Goal: Transaction & Acquisition: Download file/media

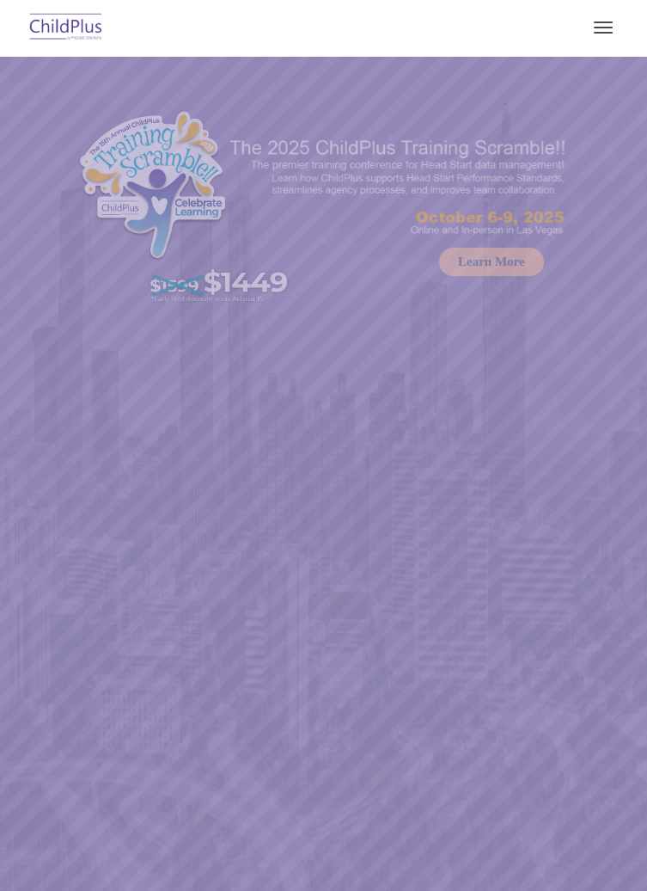
select select "MEDIUM"
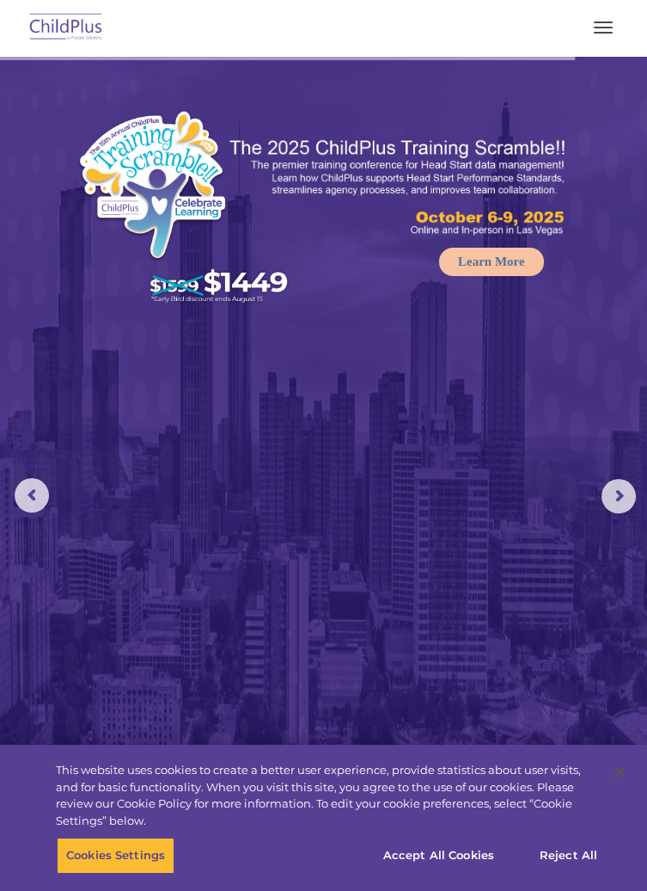
click at [604, 21] on span "button" at bounding box center [603, 22] width 19 height 2
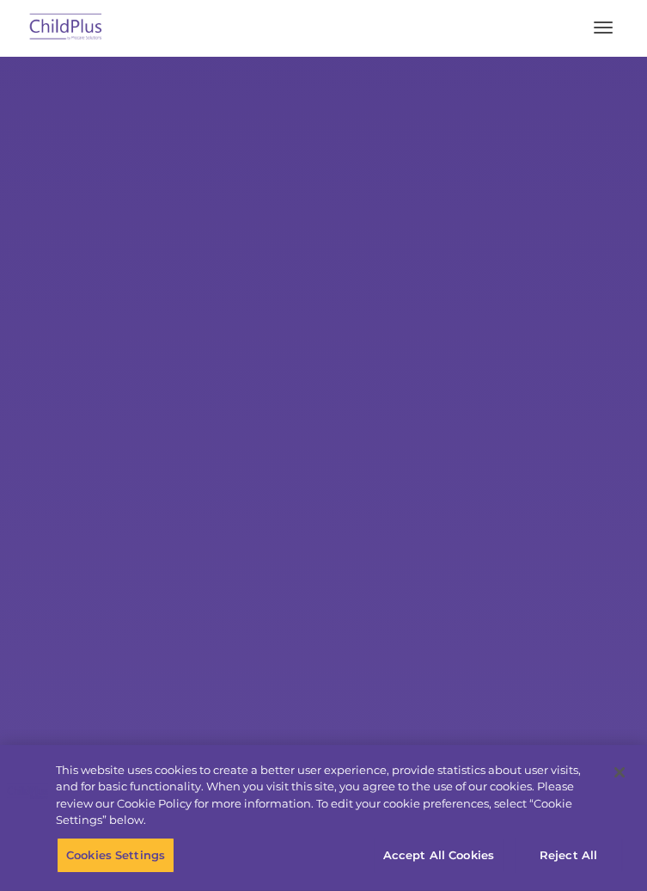
select select "MEDIUM"
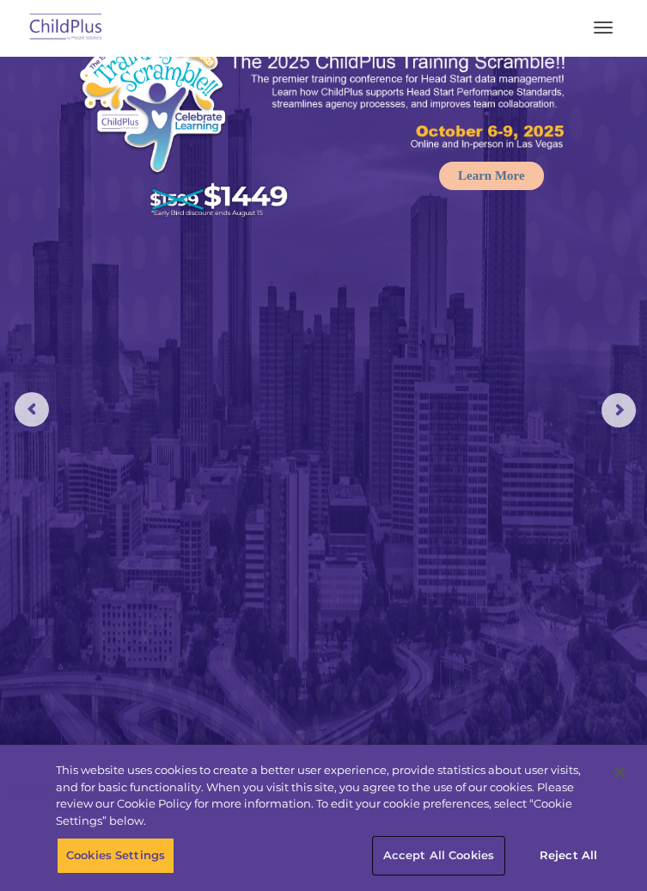
click at [460, 874] on button "Accept All Cookies" at bounding box center [439, 855] width 130 height 36
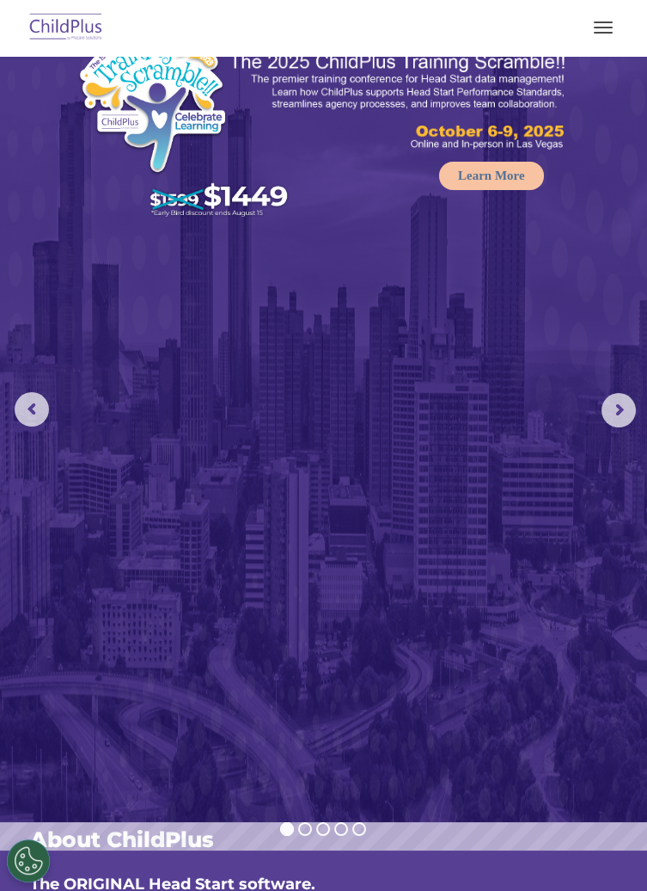
click at [40, 29] on img at bounding box center [66, 28] width 81 height 40
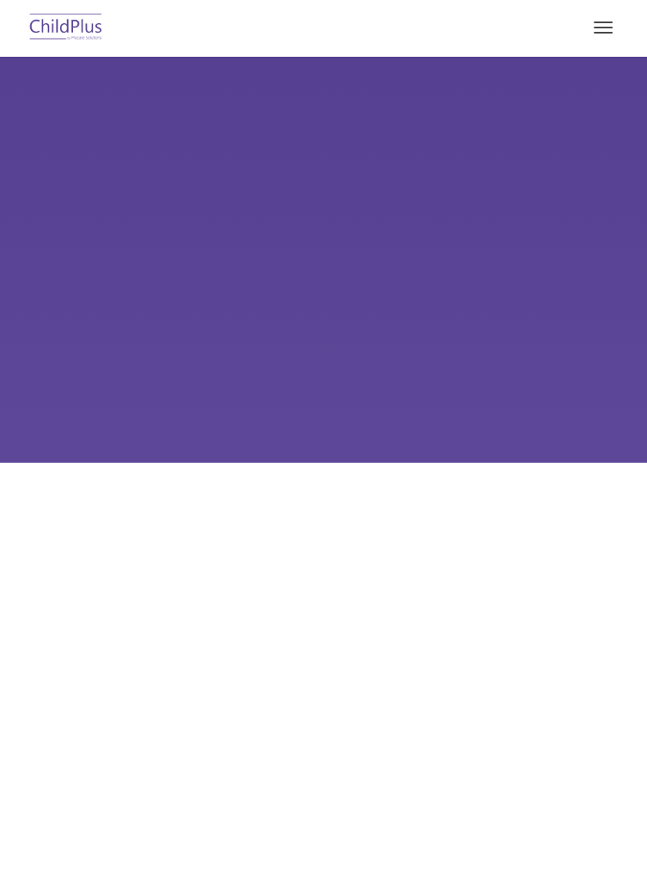
type input ""
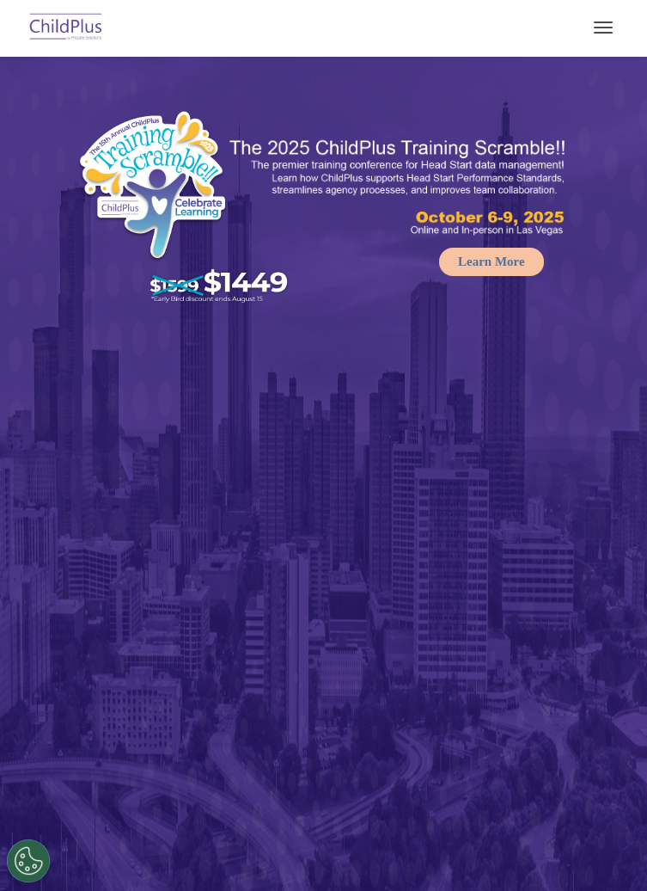
select select "MEDIUM"
click at [604, 27] on span "button" at bounding box center [603, 28] width 19 height 2
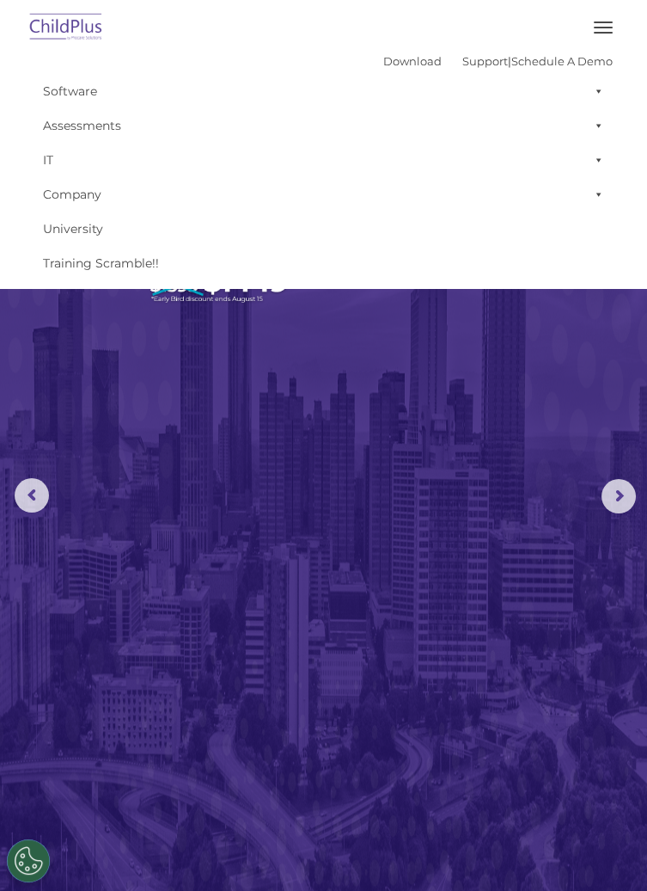
scroll to position [1, 0]
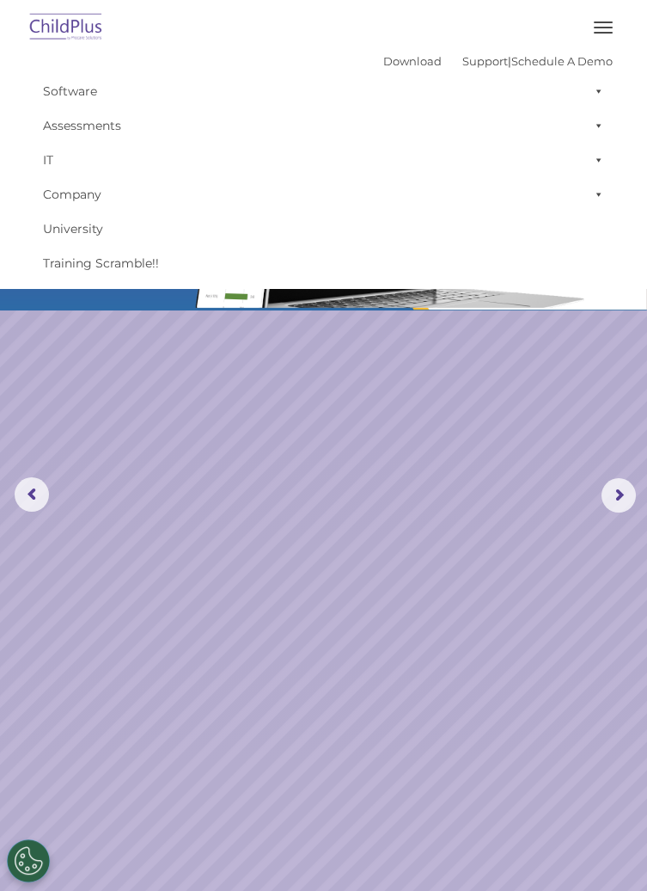
click at [25, 500] on rs-arrow at bounding box center [32, 494] width 34 height 34
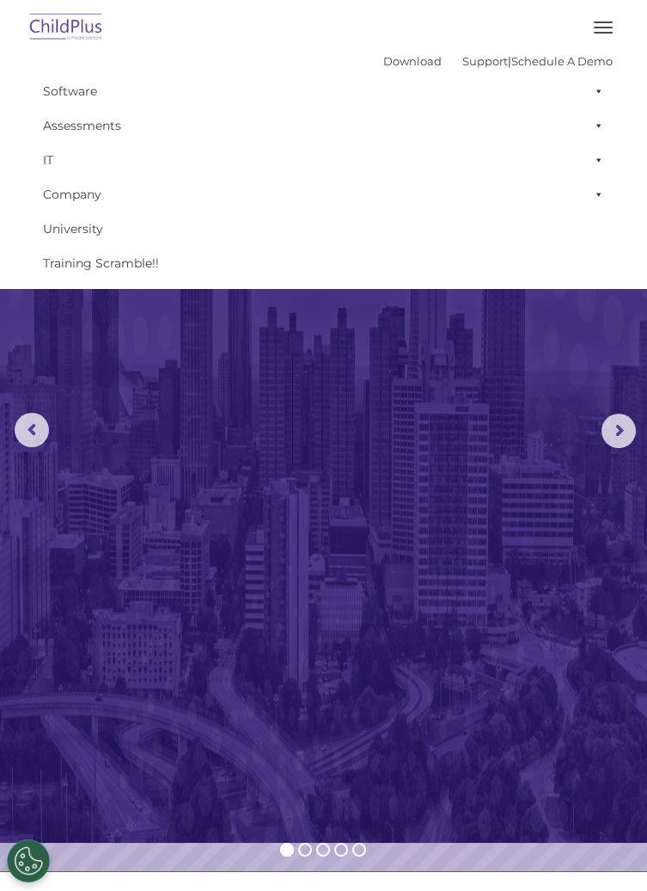
scroll to position [0, 0]
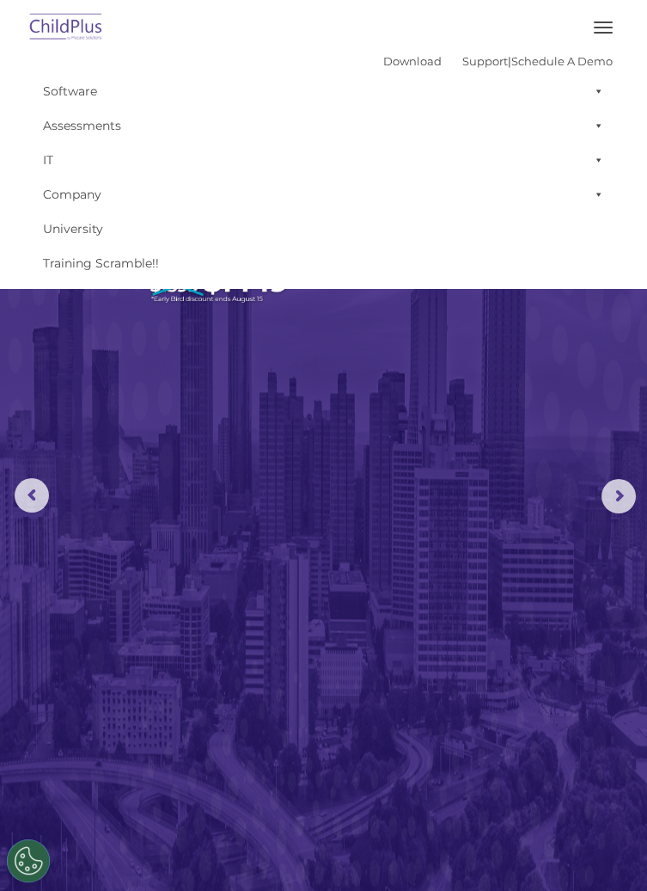
click at [73, 19] on img at bounding box center [66, 28] width 81 height 40
click at [606, 28] on span "button" at bounding box center [603, 28] width 19 height 2
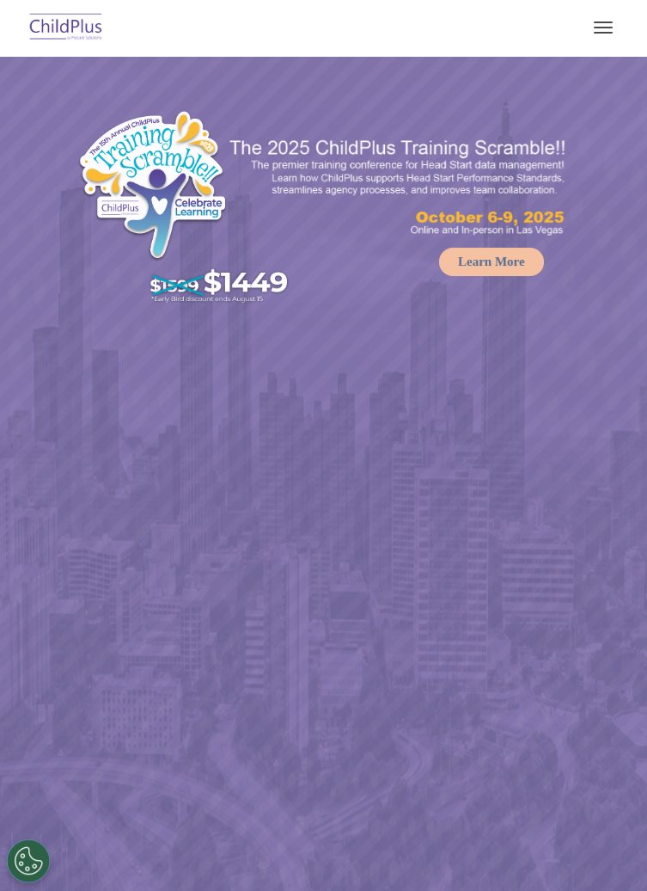
select select "MEDIUM"
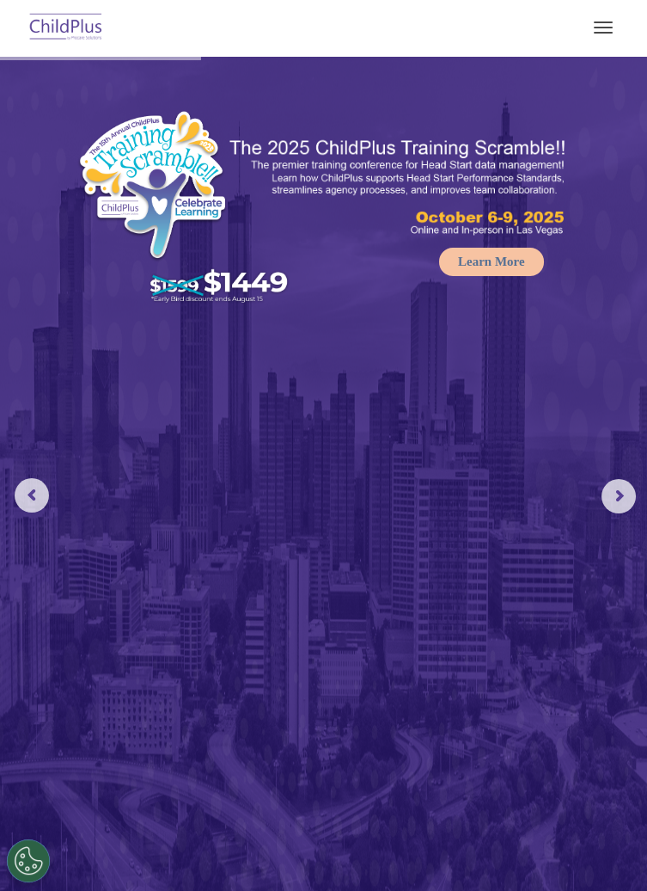
click at [619, 489] on rs-arrow at bounding box center [619, 496] width 34 height 34
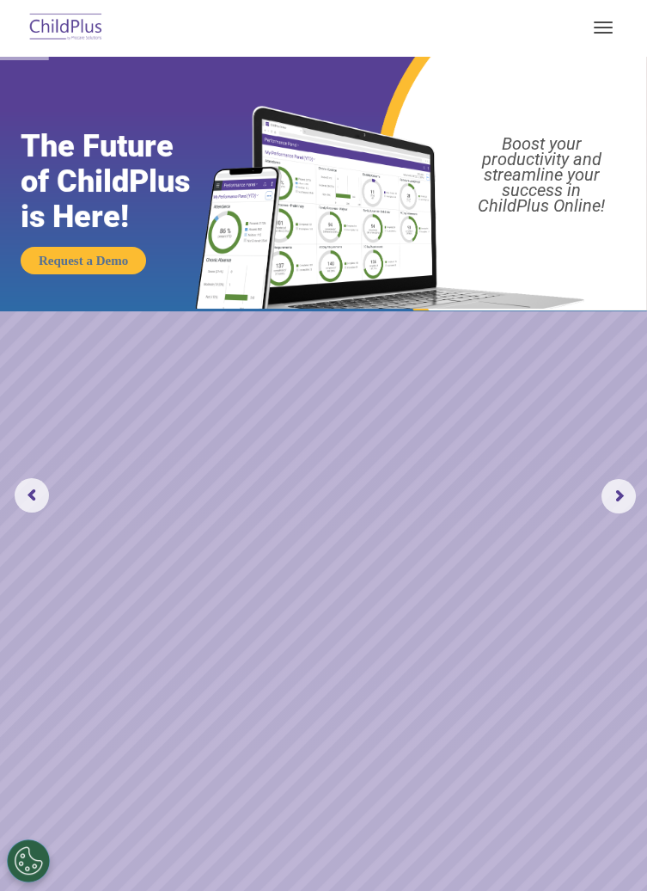
click at [620, 503] on rs-arrow at bounding box center [619, 496] width 34 height 34
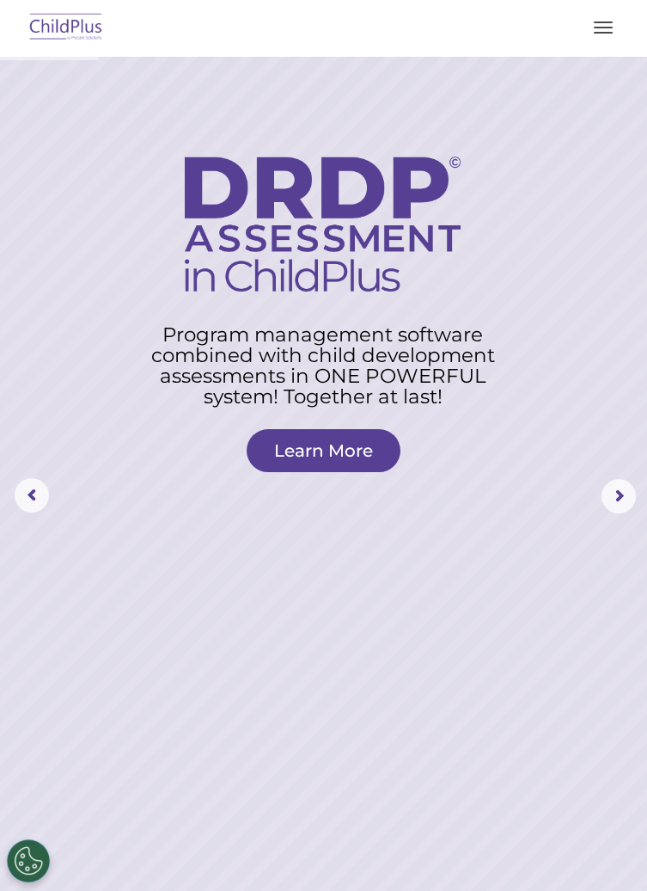
click at [626, 490] on rs-arrow at bounding box center [619, 496] width 34 height 34
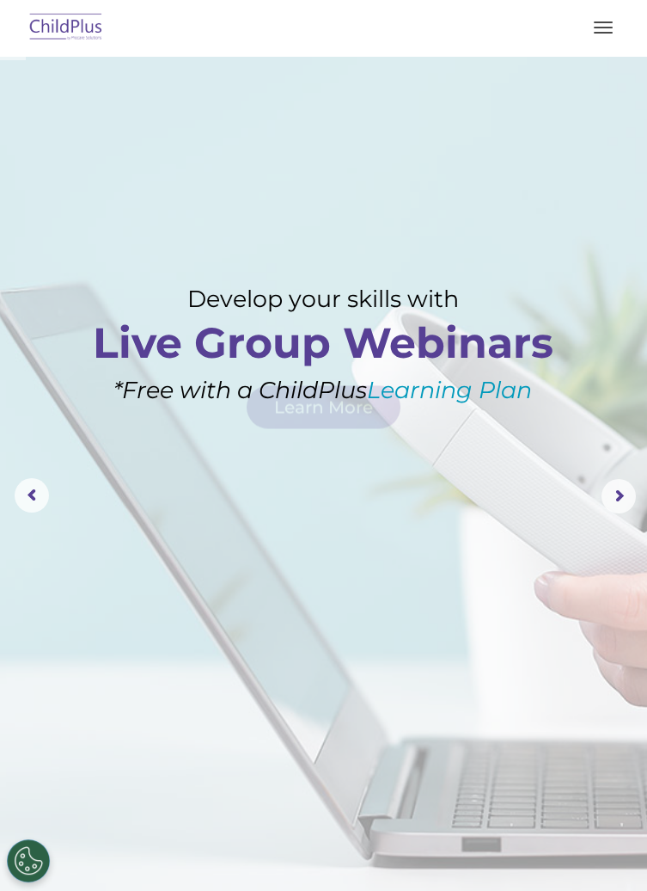
click at [626, 494] on rs-arrow at bounding box center [619, 496] width 34 height 34
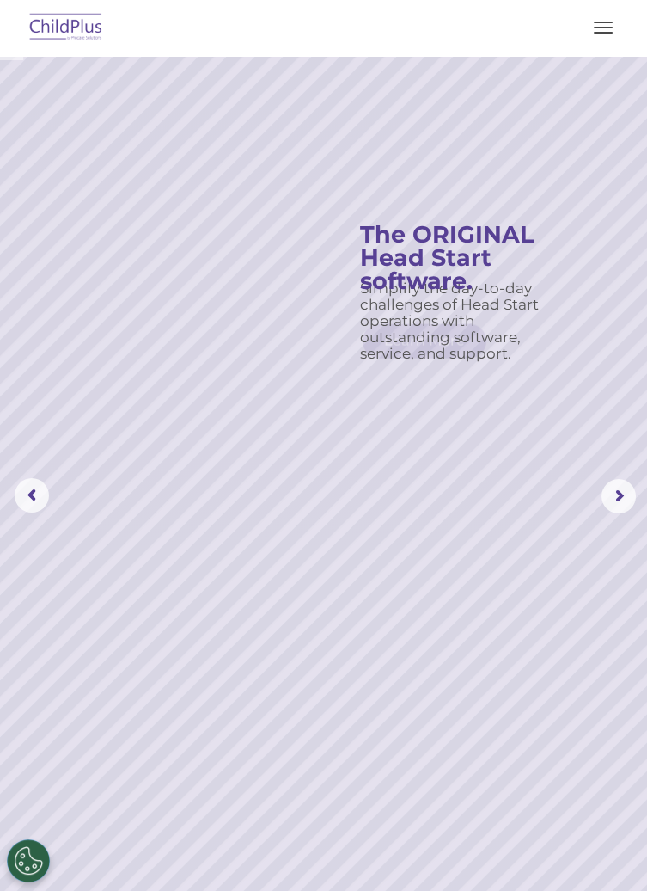
click at [626, 500] on rs-arrow at bounding box center [619, 496] width 34 height 34
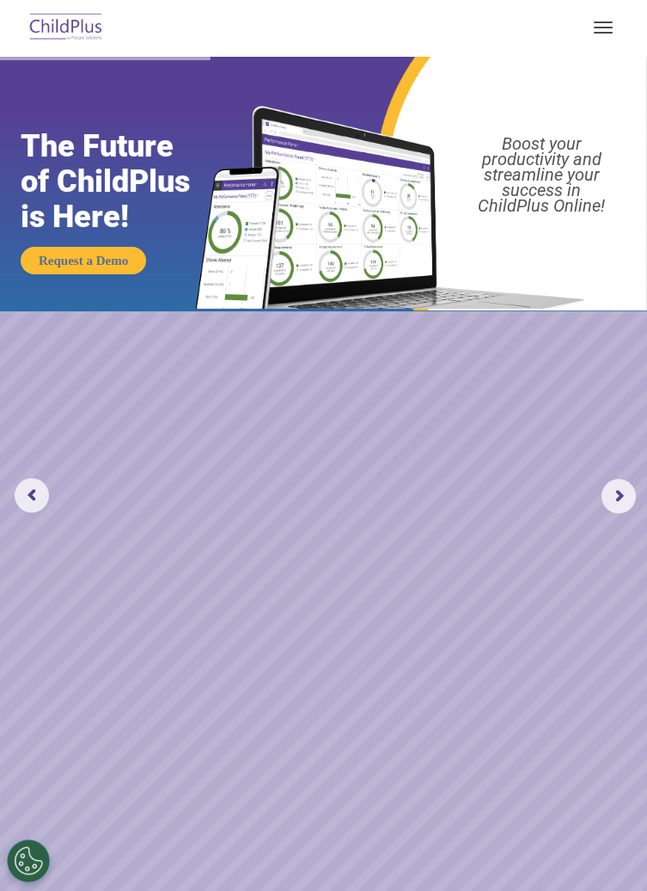
click at [611, 22] on span "button" at bounding box center [603, 22] width 19 height 2
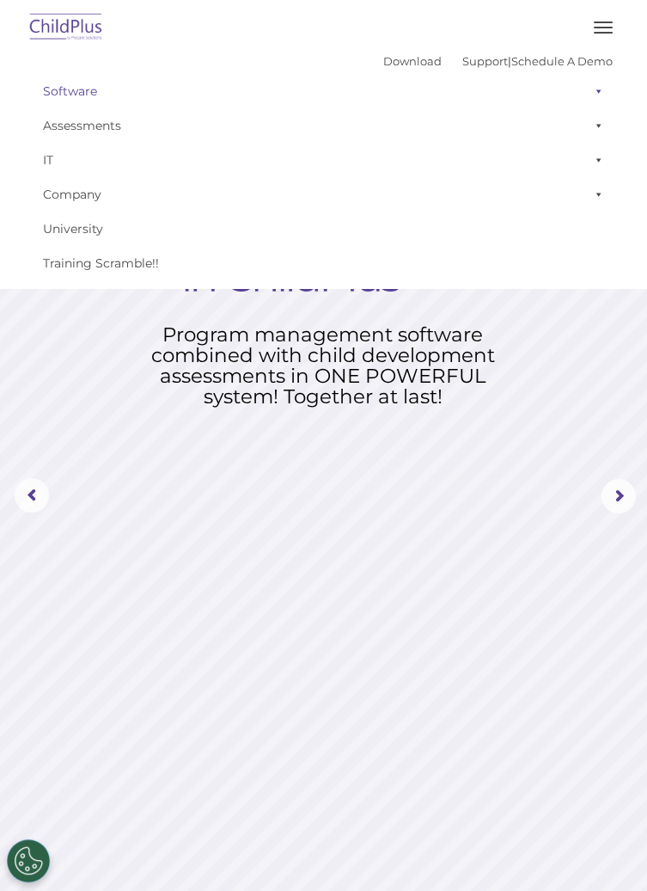
click at [85, 93] on link "Software" at bounding box center [323, 91] width 579 height 34
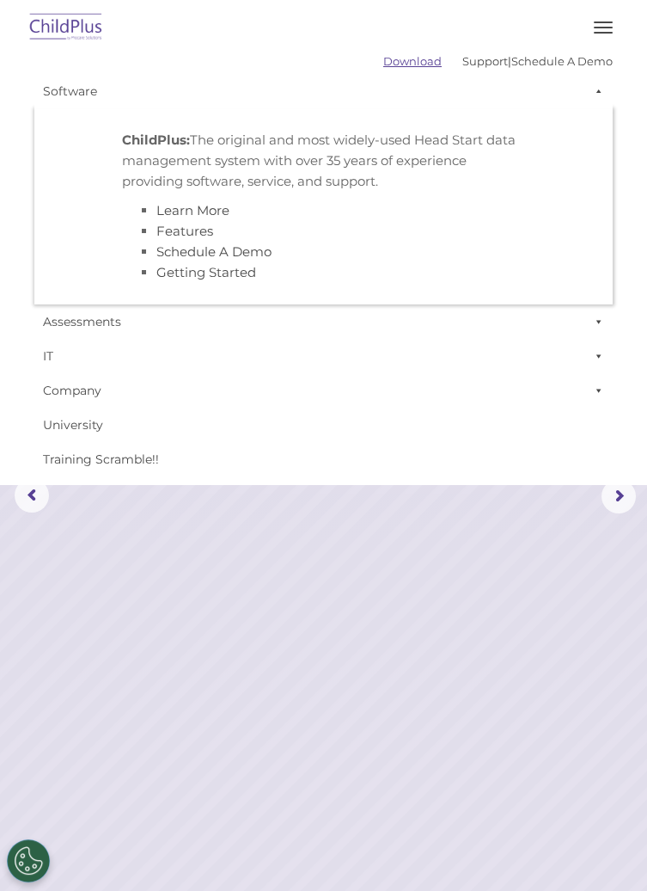
click at [395, 60] on link "Download" at bounding box center [412, 61] width 58 height 14
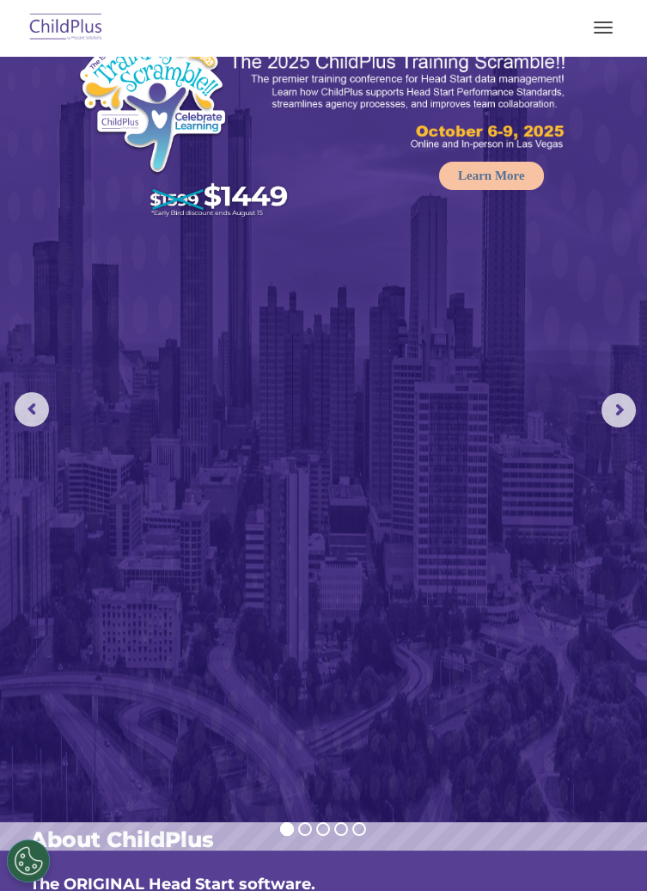
click at [596, 32] on span "button" at bounding box center [603, 33] width 19 height 2
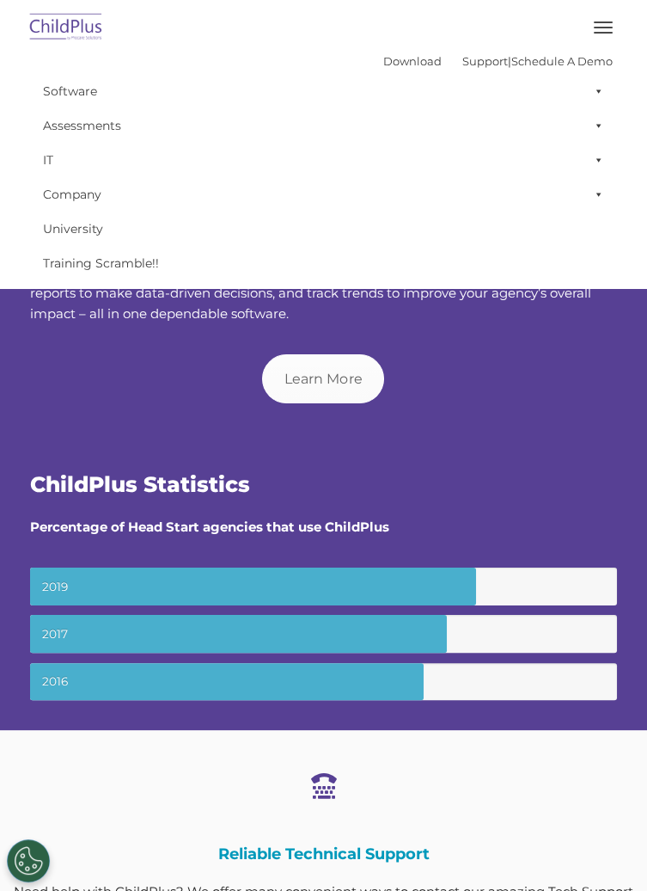
scroll to position [740, 0]
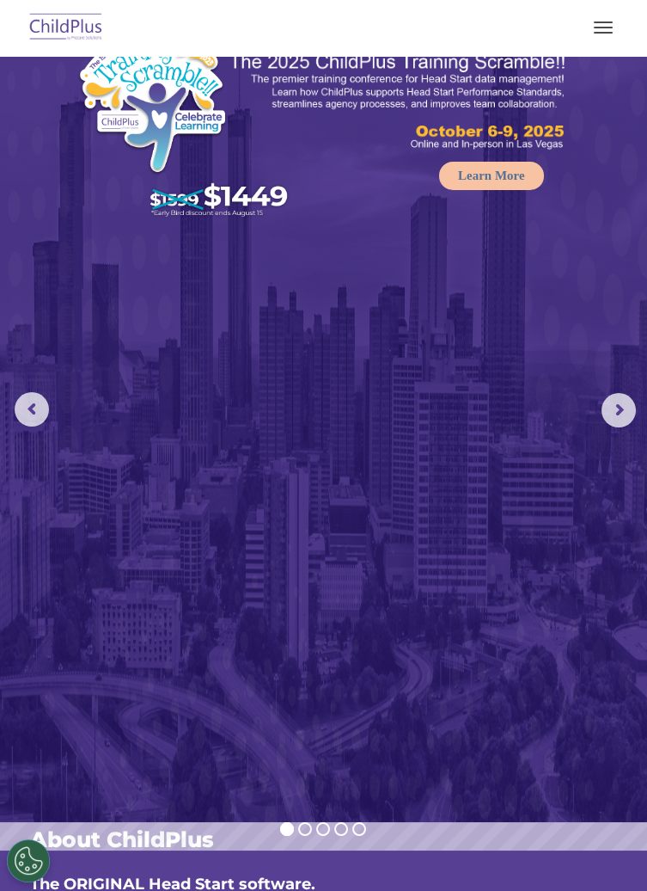
click at [604, 28] on span "button" at bounding box center [603, 28] width 19 height 2
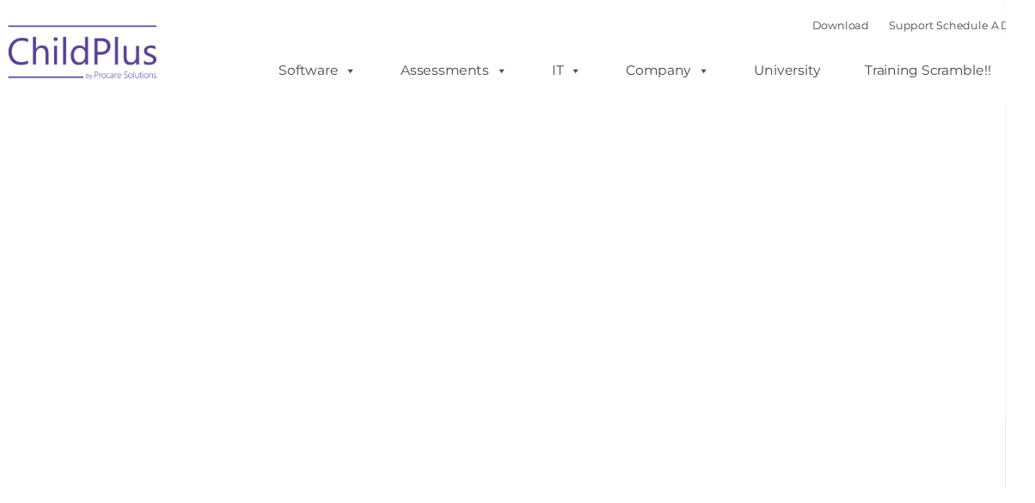
type input ""
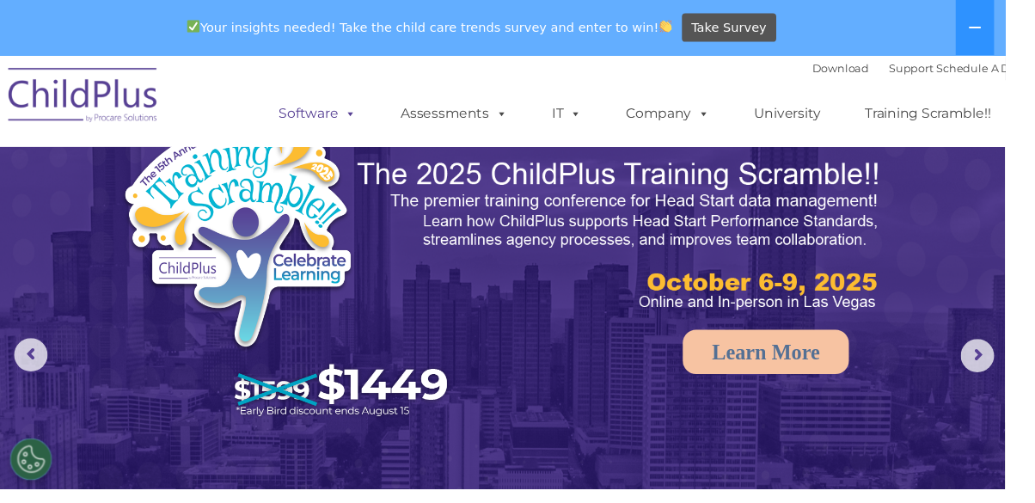
click at [377, 115] on link "Software" at bounding box center [327, 117] width 114 height 34
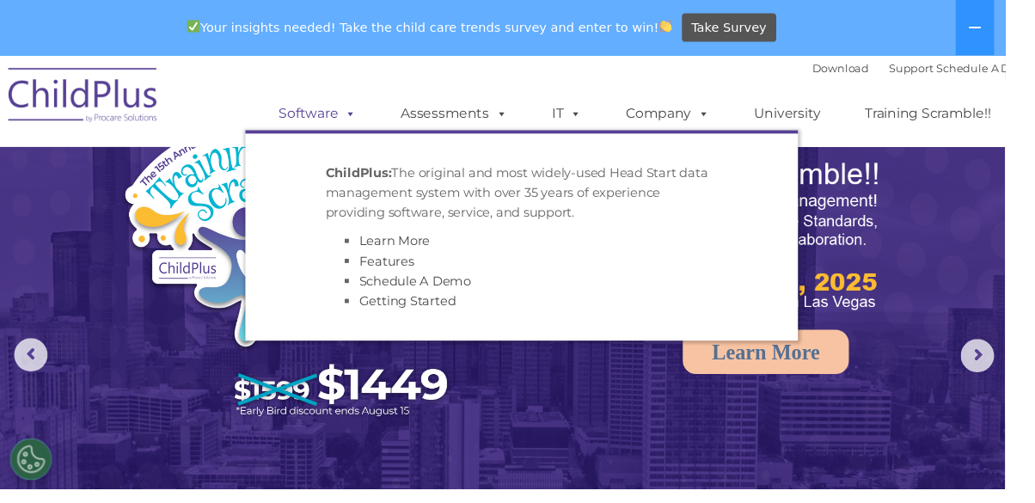
click at [359, 124] on span at bounding box center [357, 116] width 19 height 16
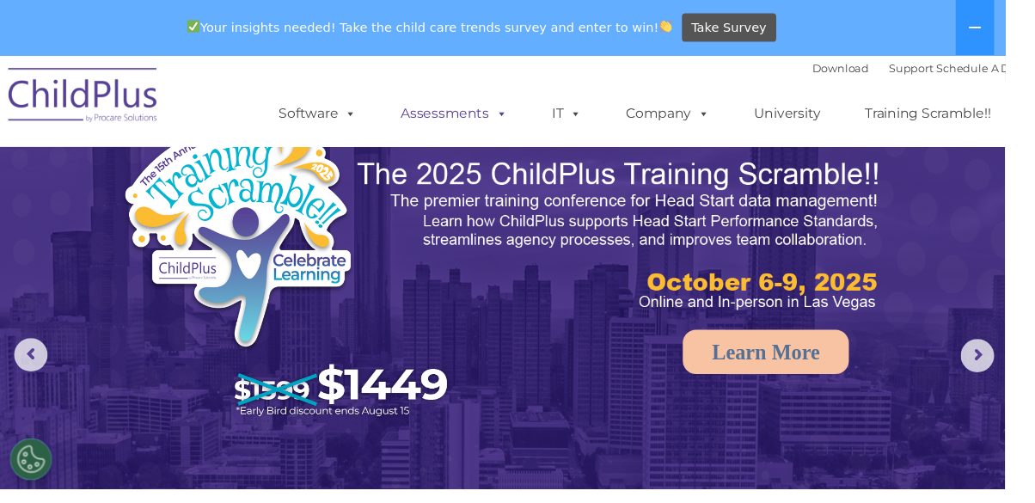
click at [504, 123] on span at bounding box center [513, 116] width 19 height 16
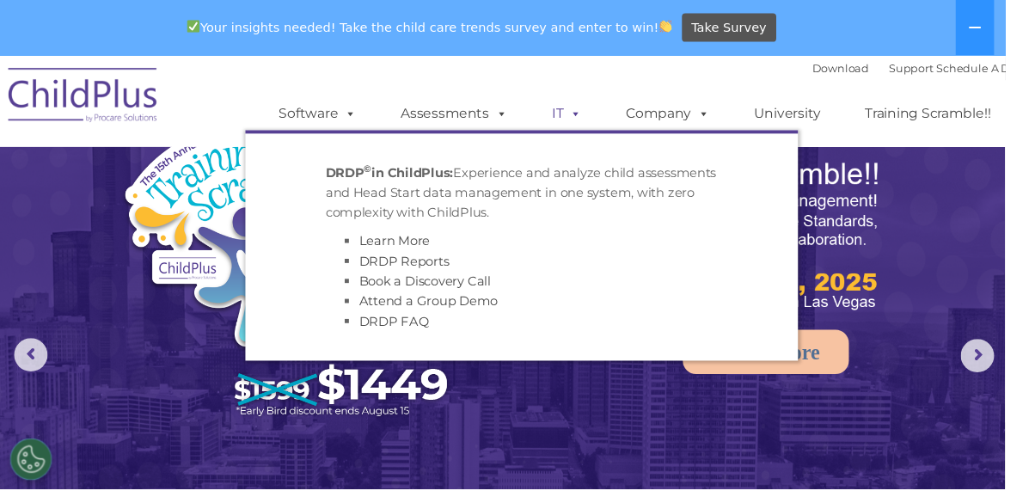
click at [595, 114] on span at bounding box center [589, 116] width 19 height 16
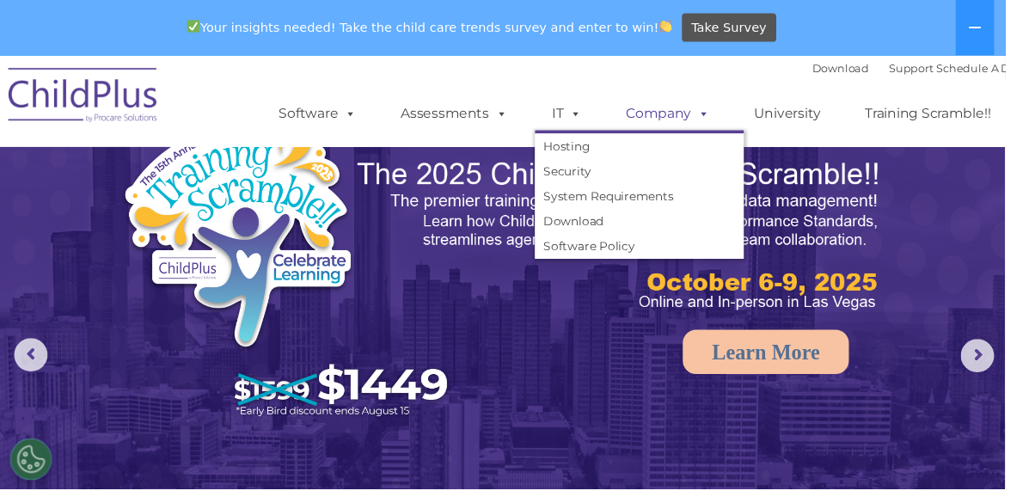
click at [726, 118] on span at bounding box center [721, 116] width 19 height 16
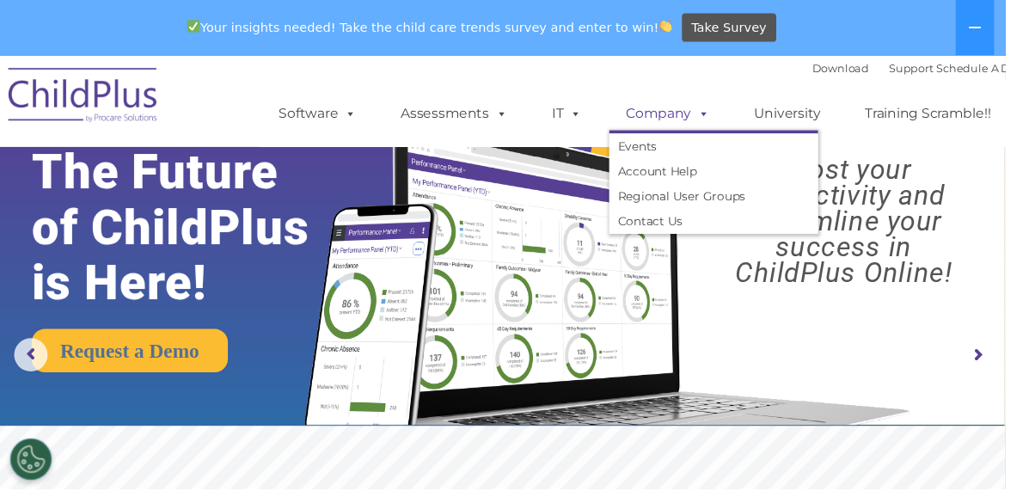
scroll to position [5, 0]
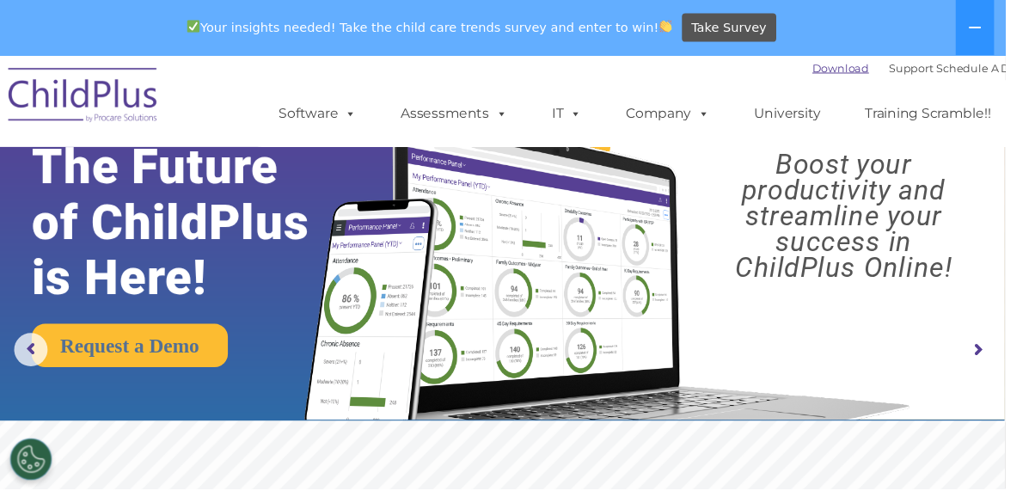
click at [837, 72] on link "Download" at bounding box center [866, 70] width 58 height 14
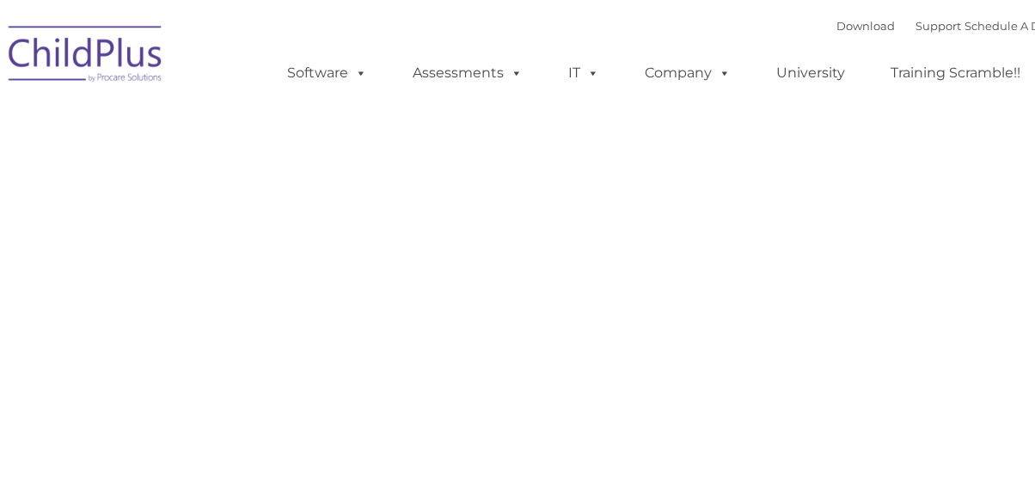
type input ""
